Goal: Task Accomplishment & Management: Complete application form

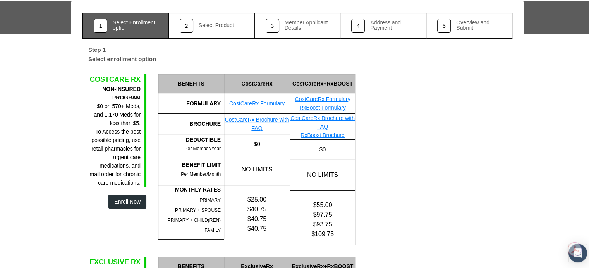
scroll to position [60, 0]
click at [130, 193] on button "Enroll Now" at bounding box center [127, 200] width 38 height 14
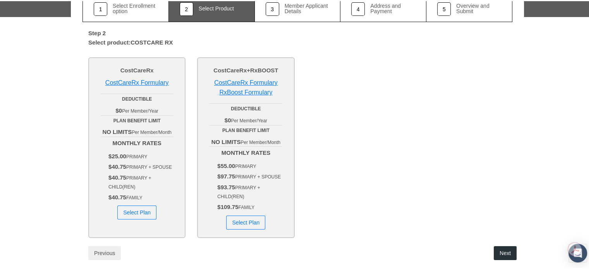
scroll to position [97, 0]
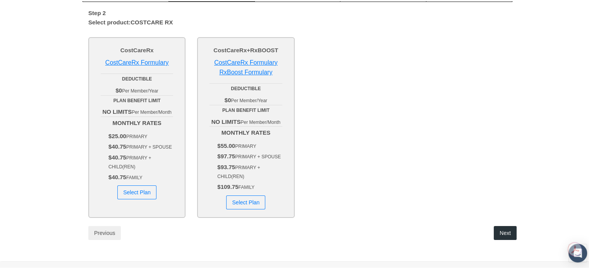
click at [141, 185] on button "Select Plan" at bounding box center [136, 191] width 39 height 14
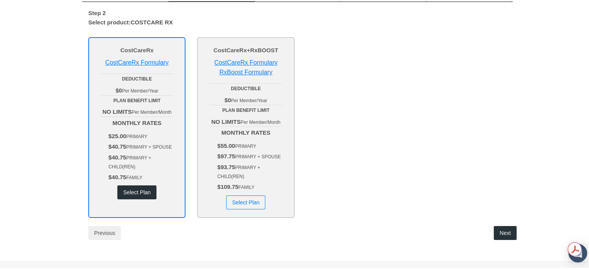
click at [500, 225] on button "Next" at bounding box center [505, 232] width 23 height 14
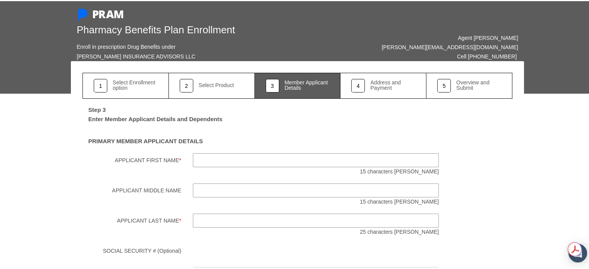
click at [248, 152] on input "Applicant First Name *" at bounding box center [316, 159] width 246 height 14
type input "Spenser"
type input "[PERSON_NAME]"
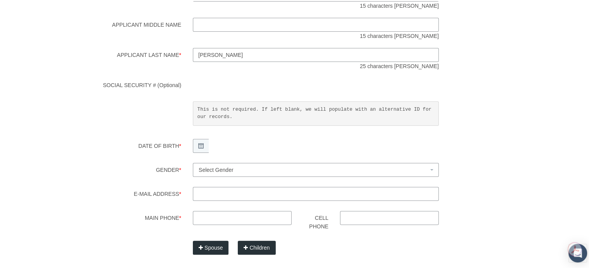
click at [249, 165] on span "Select Gender" at bounding box center [314, 169] width 230 height 9
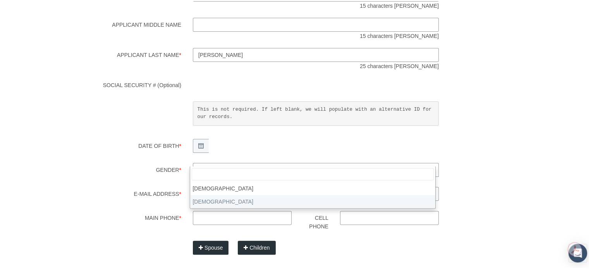
select select "F"
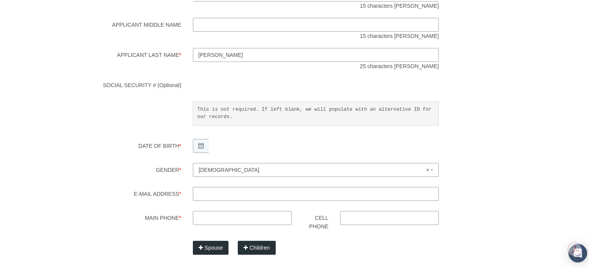
click at [206, 187] on input "E-mail Address *" at bounding box center [316, 193] width 246 height 14
type input "[EMAIL_ADDRESS][DOMAIN_NAME]"
type input "[PHONE_NUMBER]"
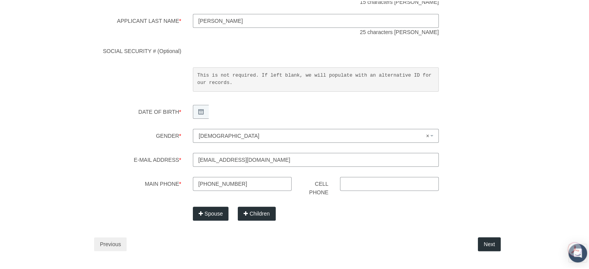
scroll to position [211, 0]
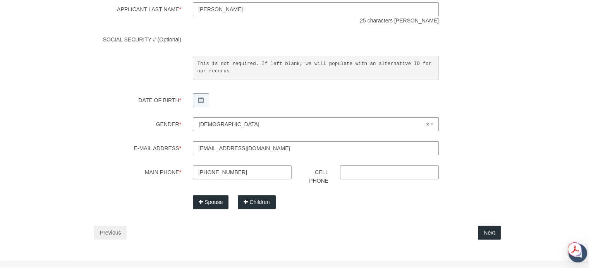
click at [489, 227] on button "Next" at bounding box center [489, 232] width 23 height 14
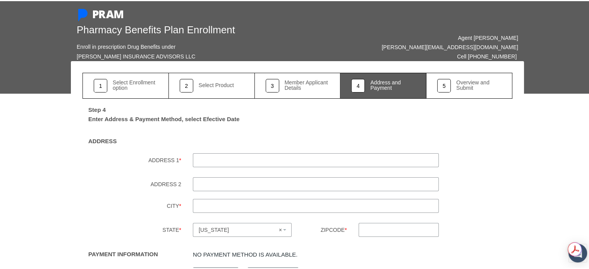
click at [327, 152] on input "ADDRESS 1 *" at bounding box center [316, 159] width 246 height 14
type input "[STREET_ADDRESS]"
type input "[GEOGRAPHIC_DATA]"
type input "33713"
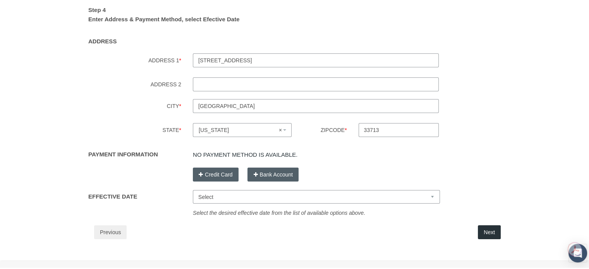
click at [219, 190] on select "Select [DATE] [DATE] [DATE] [DATE]" at bounding box center [316, 196] width 247 height 14
select select "[DATE]"
click at [193, 189] on select "Select [DATE] [DATE] [DATE] [DATE]" at bounding box center [316, 196] width 247 height 14
click at [491, 224] on button "Next" at bounding box center [489, 231] width 23 height 14
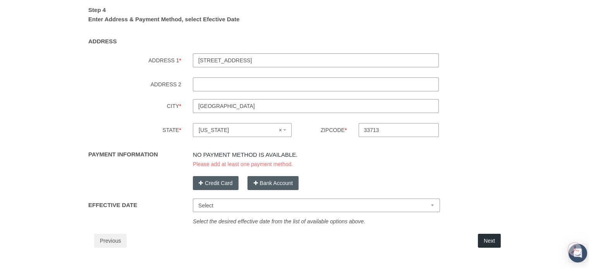
scroll to position [0, 0]
